Goal: Navigation & Orientation: Understand site structure

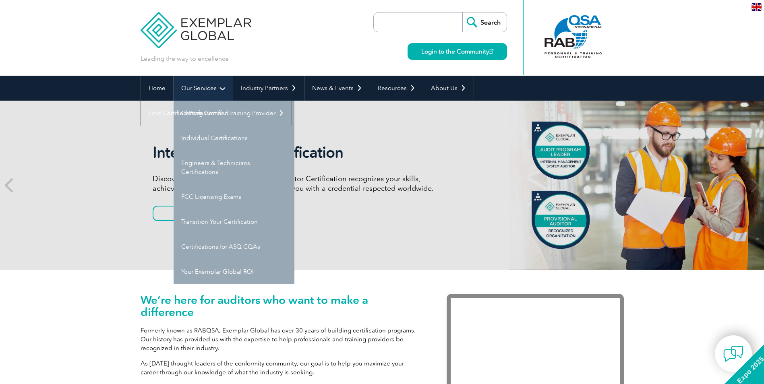
click at [193, 87] on link "Our Services" at bounding box center [203, 88] width 59 height 25
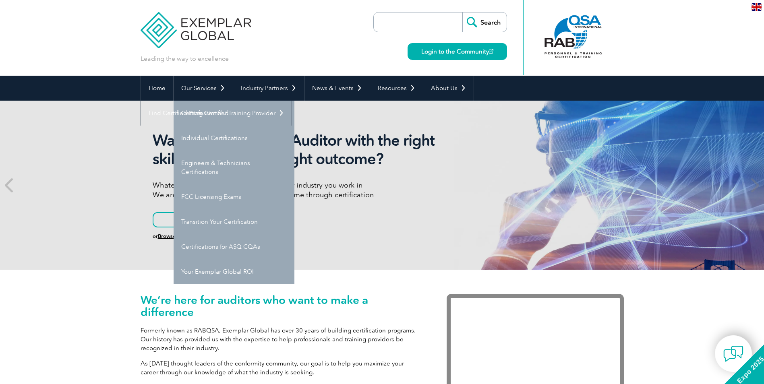
click at [684, 289] on div "We’re here for auditors who want to make a difference Formerly known as RABQSA,…" at bounding box center [382, 356] width 764 height 172
